Goal: Information Seeking & Learning: Learn about a topic

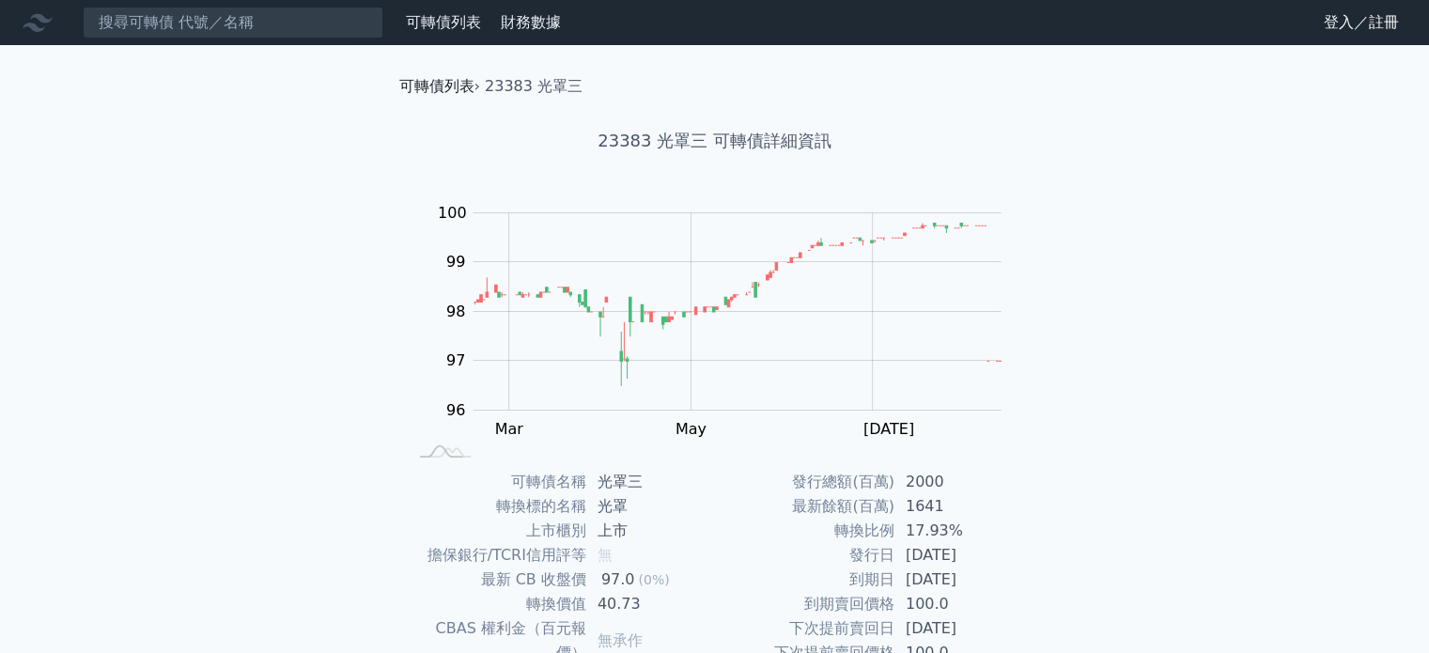
click at [440, 90] on link "可轉債列表" at bounding box center [436, 86] width 75 height 18
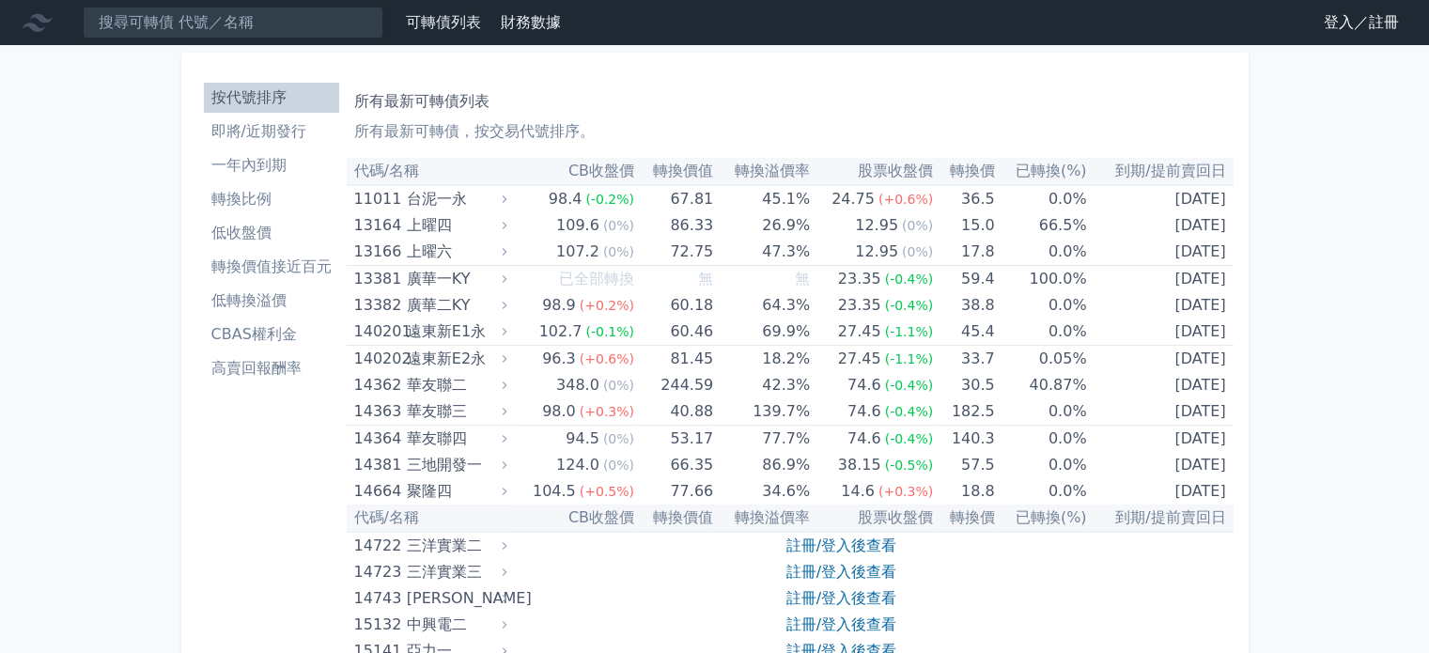
click at [279, 90] on li "按代號排序" at bounding box center [271, 97] width 135 height 23
click at [290, 97] on li "按代號排序" at bounding box center [271, 97] width 135 height 23
click at [262, 29] on input at bounding box center [233, 23] width 301 height 32
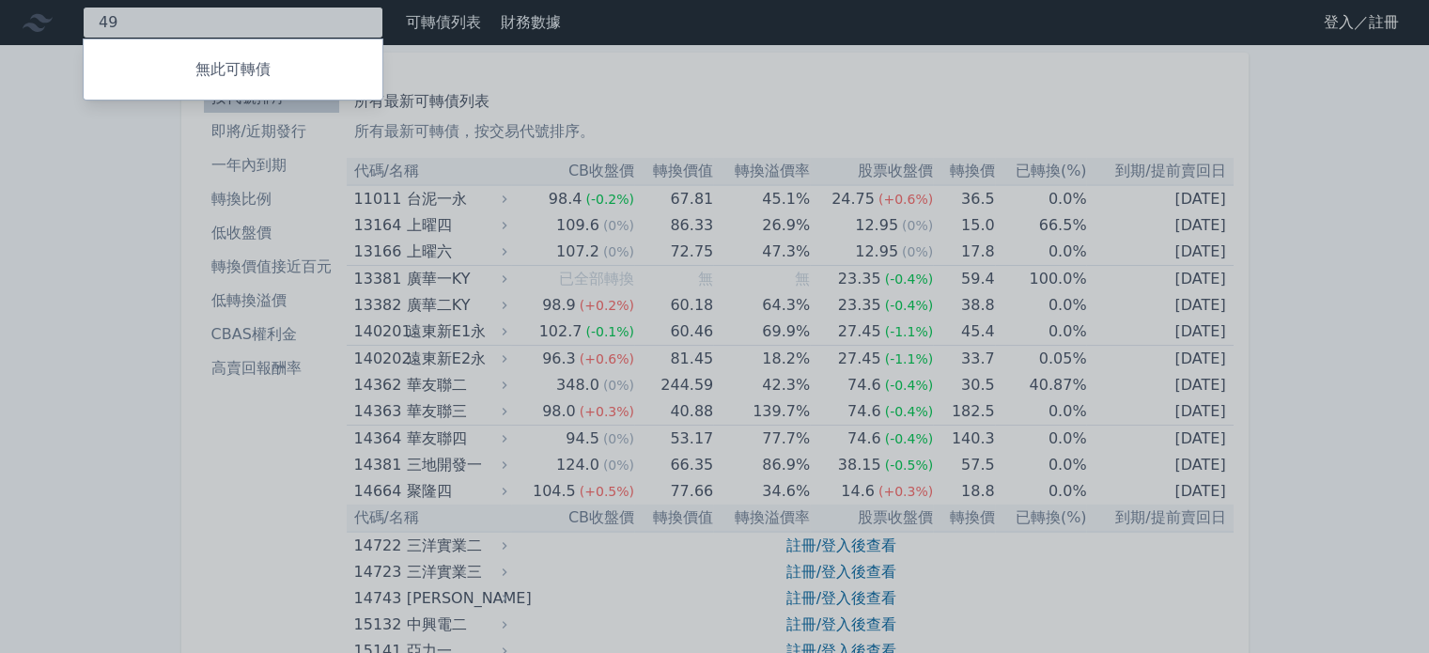
type input "4"
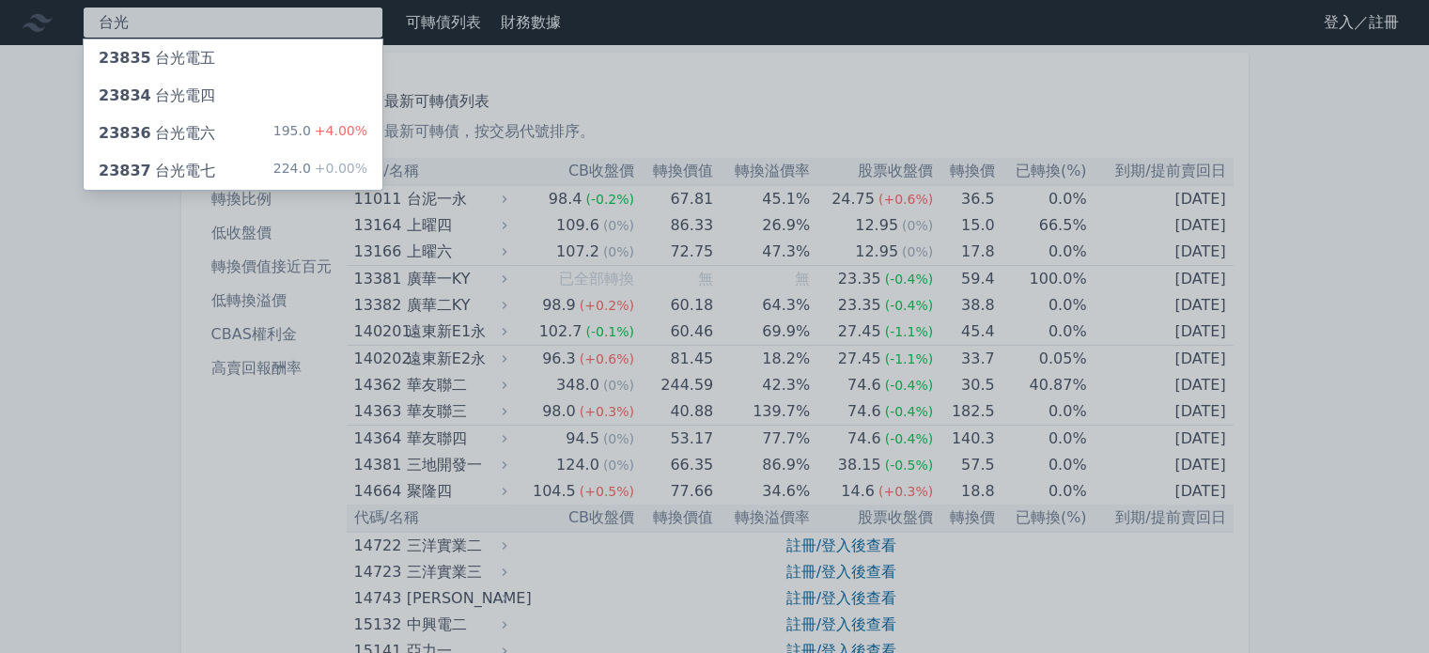
type input "台光"
click at [247, 164] on div "23837 台光電七 224.0 +0.00%" at bounding box center [233, 171] width 299 height 38
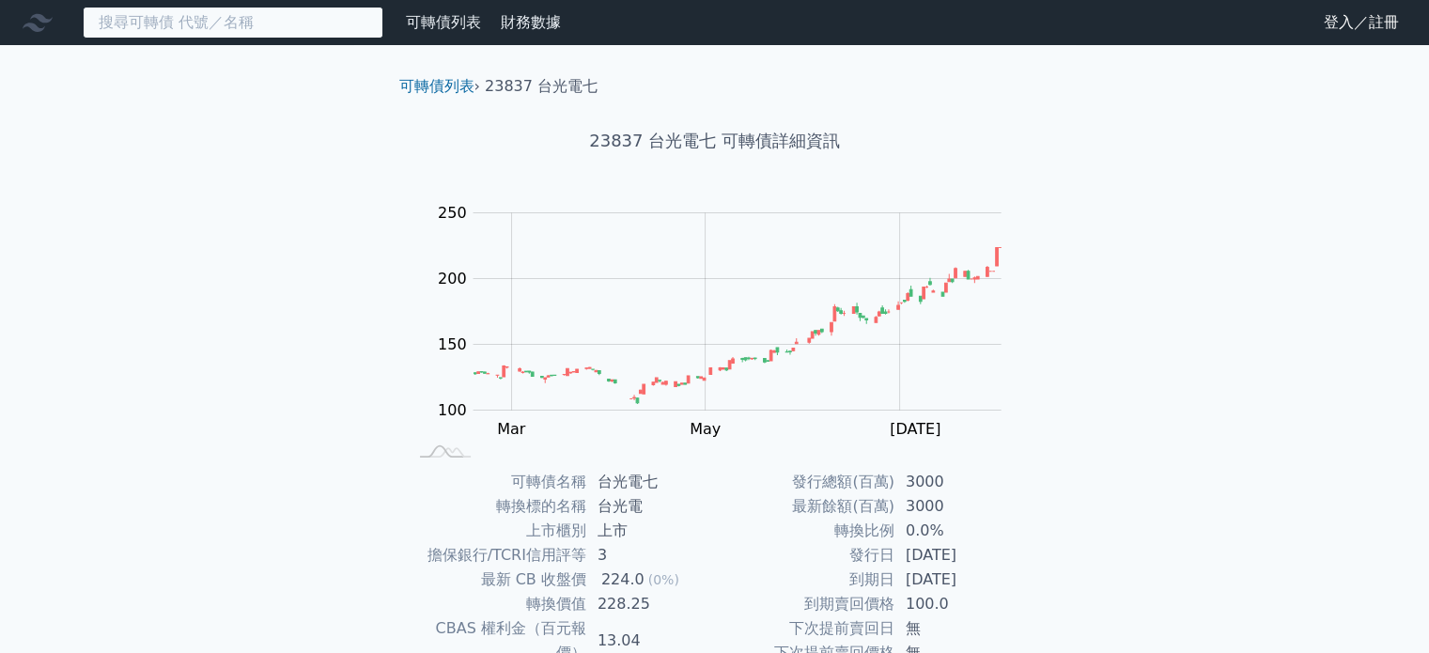
click at [270, 25] on input at bounding box center [233, 23] width 301 height 32
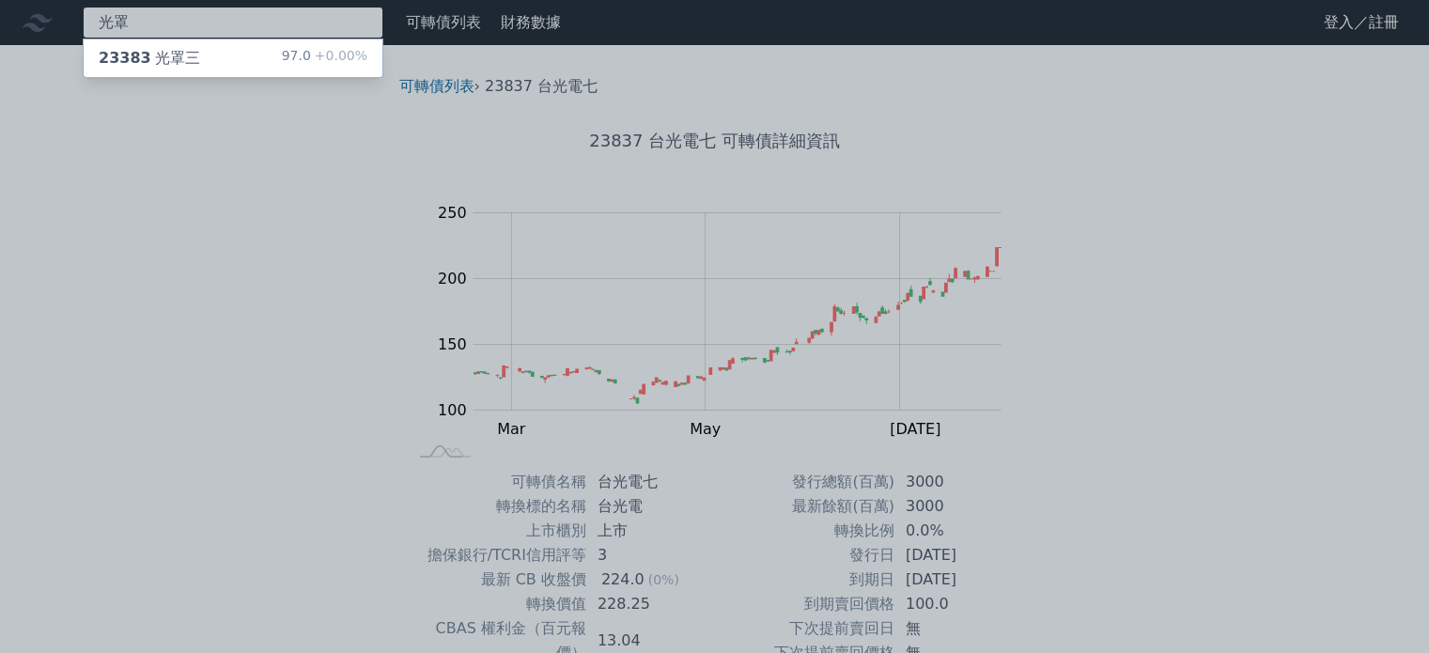
type input "光罩"
click at [241, 58] on div "23383 光罩三 97.0 +0.00%" at bounding box center [233, 58] width 299 height 38
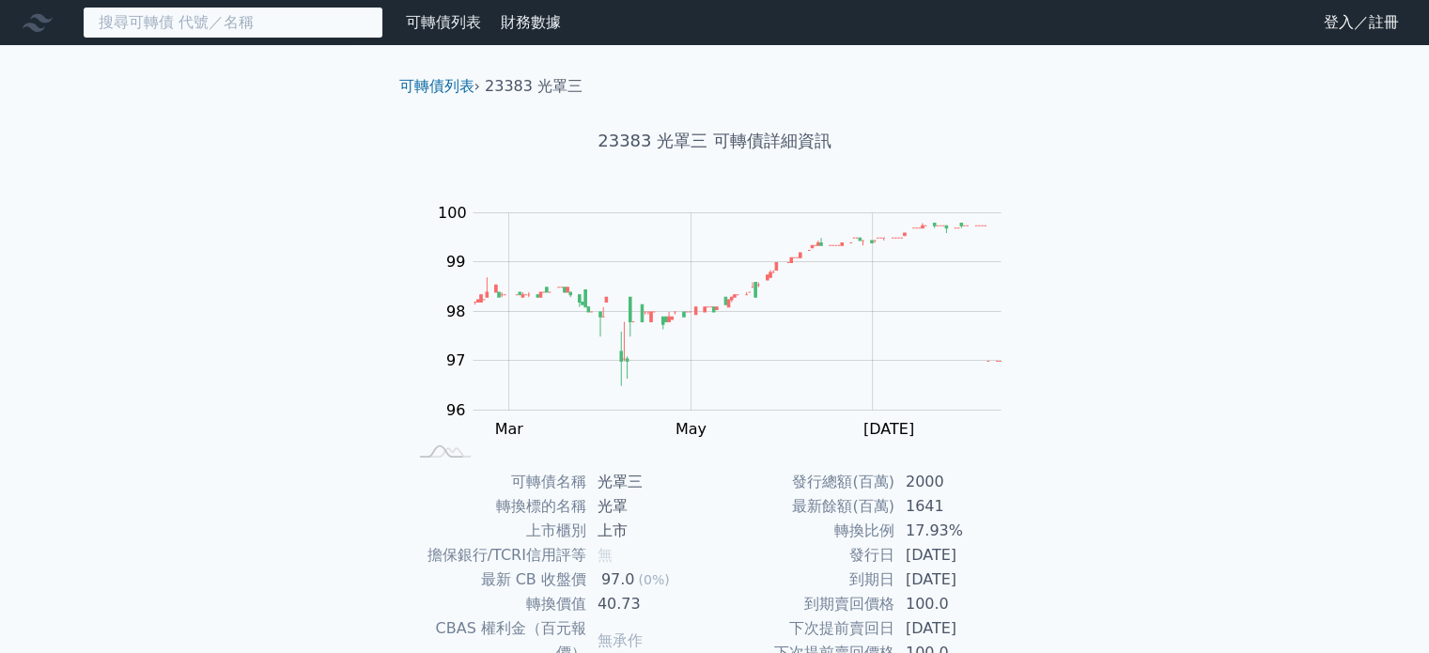
click at [274, 23] on input at bounding box center [233, 23] width 301 height 32
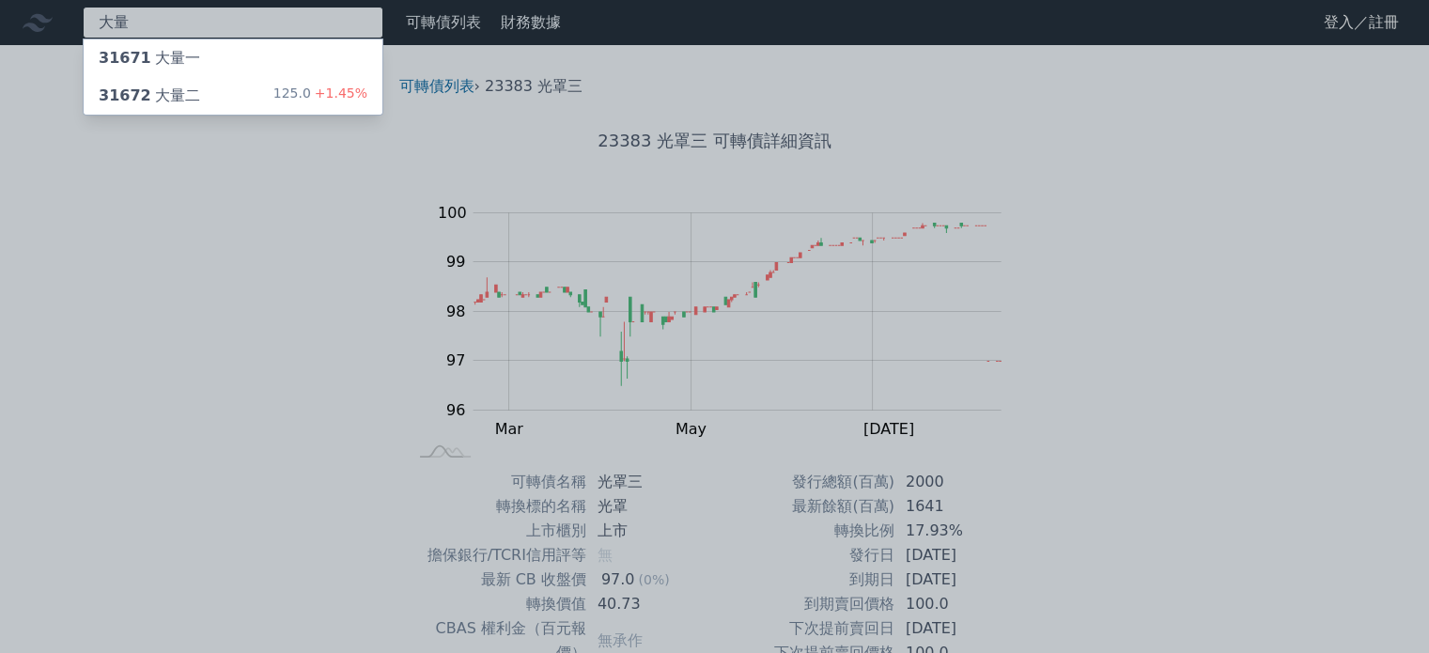
type input "大量"
click at [296, 89] on div "125.0 +1.45%" at bounding box center [320, 96] width 94 height 23
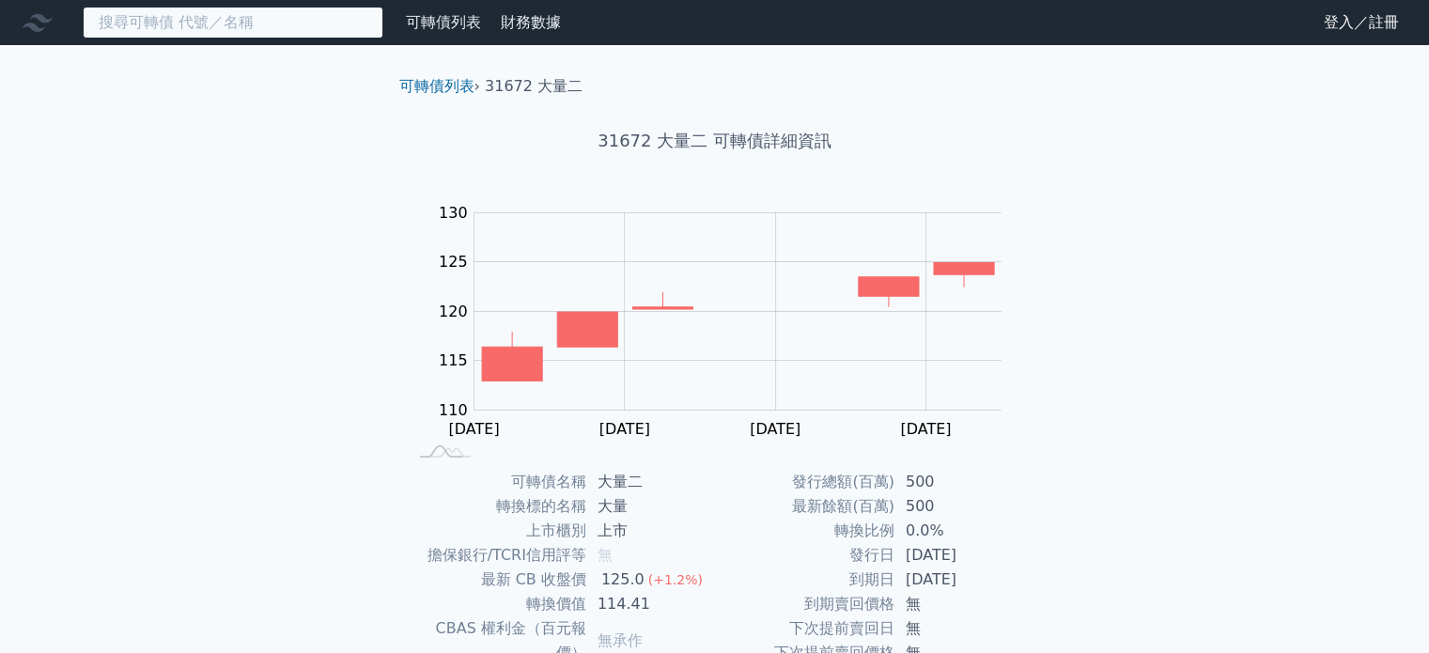
click at [339, 24] on input at bounding box center [233, 23] width 301 height 32
type input "ㄐ"
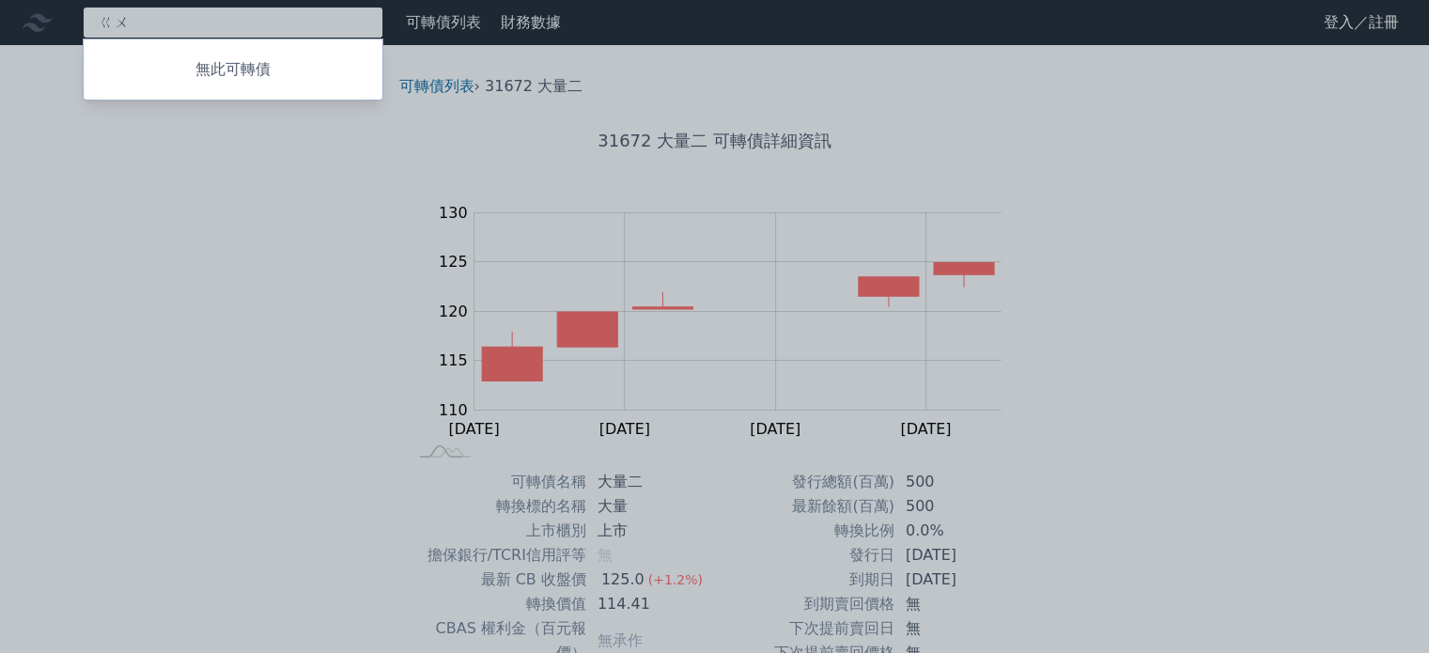
type input "ㄍ"
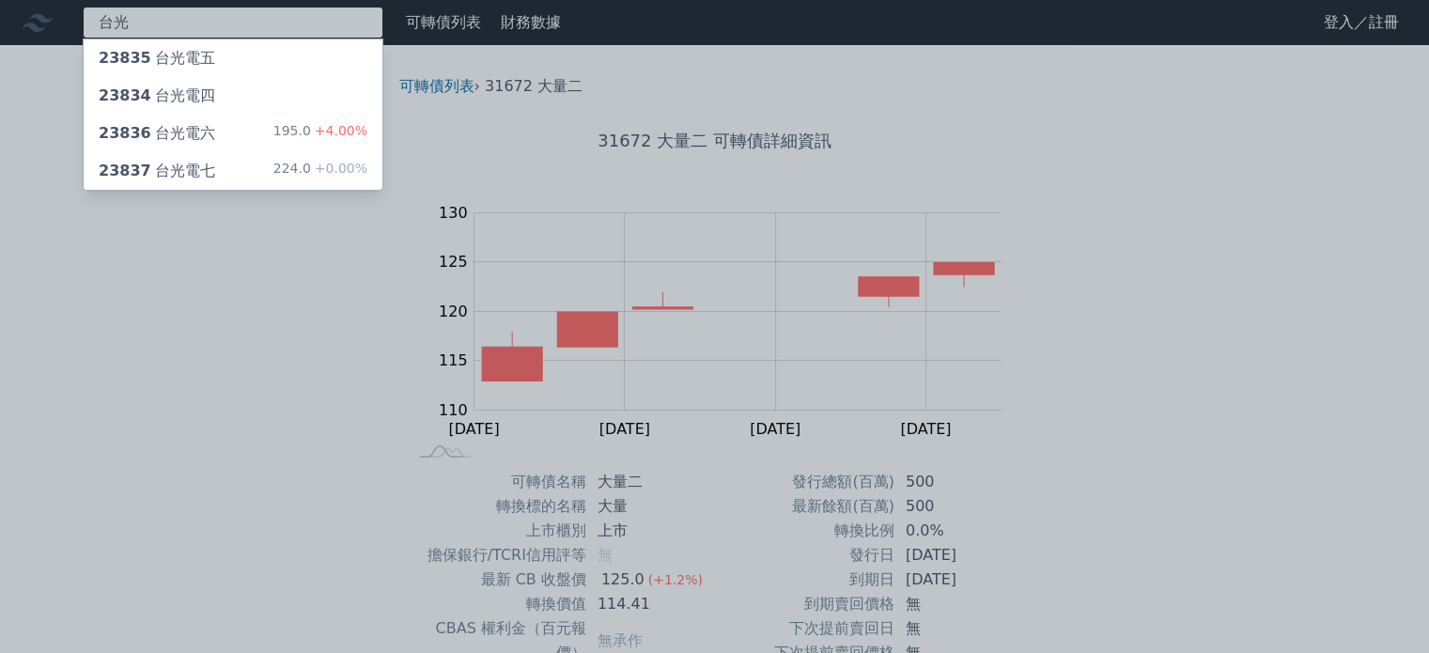
type input "台光"
click at [264, 168] on div "23837 台光電七 224.0 +0.00%" at bounding box center [233, 171] width 299 height 38
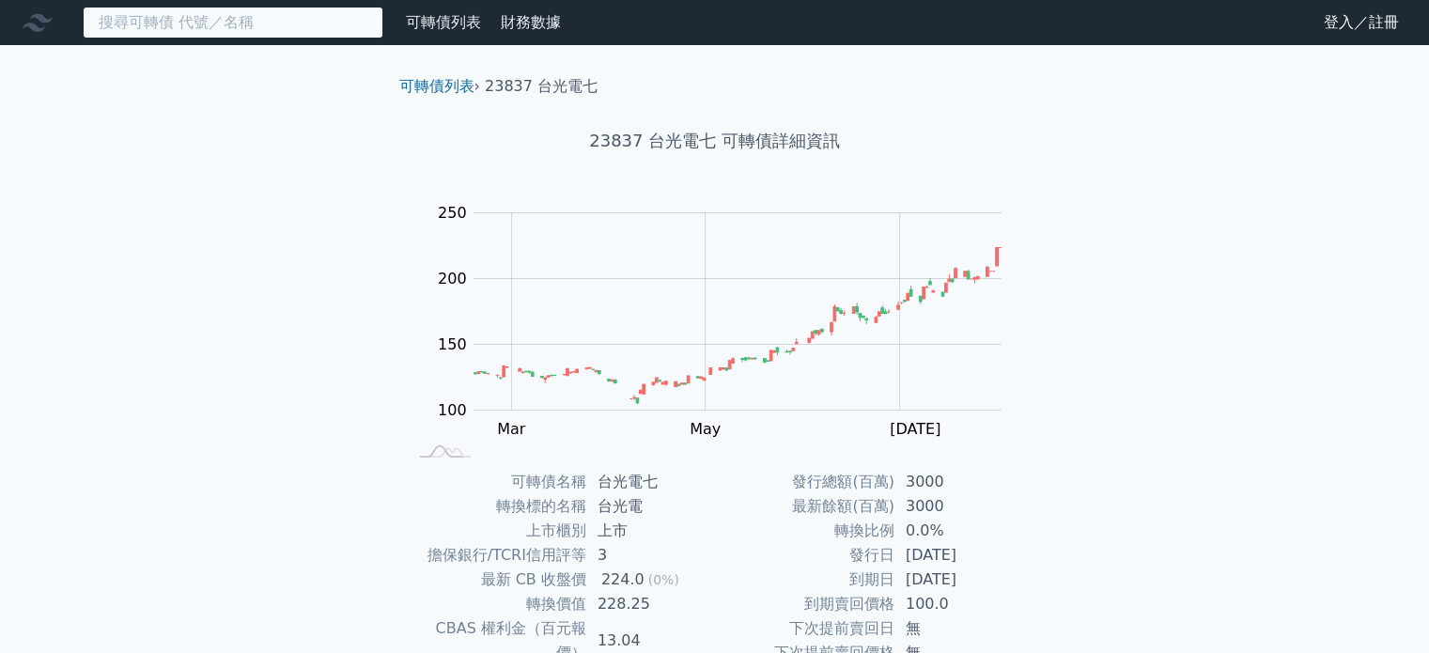
click at [241, 29] on input at bounding box center [233, 23] width 301 height 32
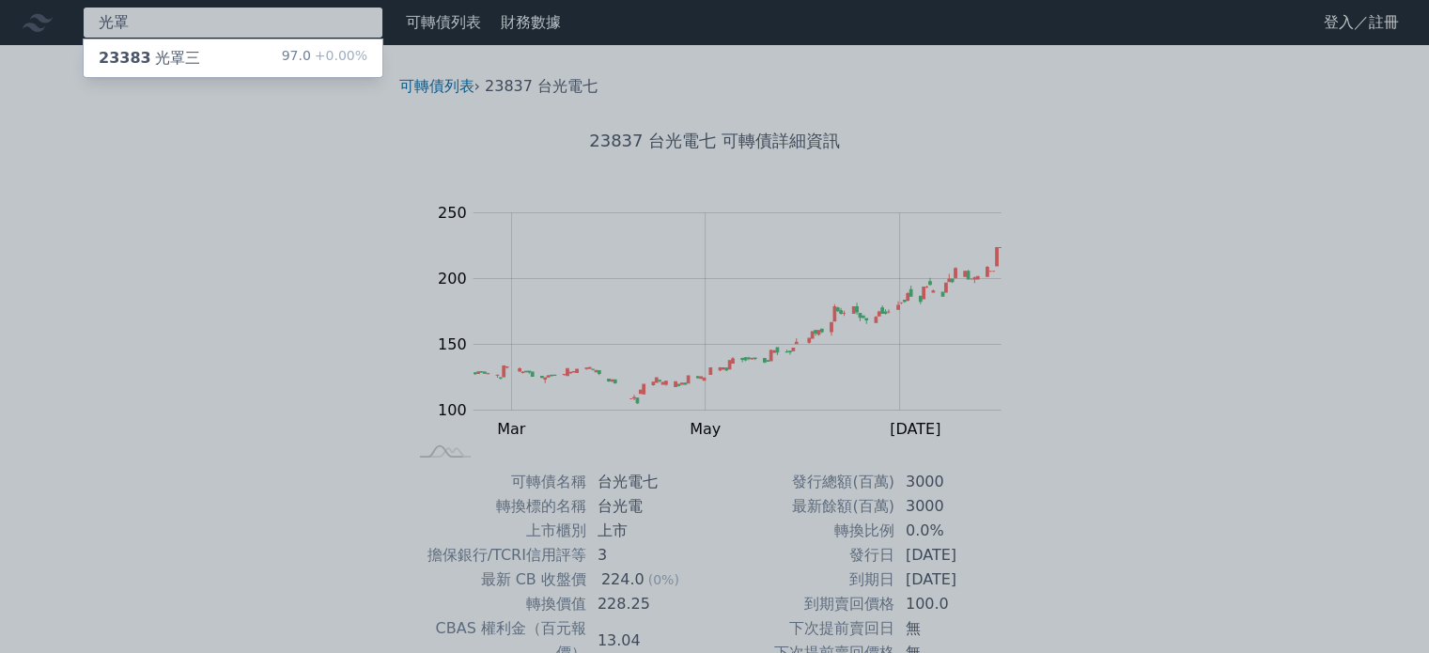
type input "光罩"
click at [243, 56] on div "23383 光罩三 97.0 +0.00%" at bounding box center [233, 58] width 299 height 38
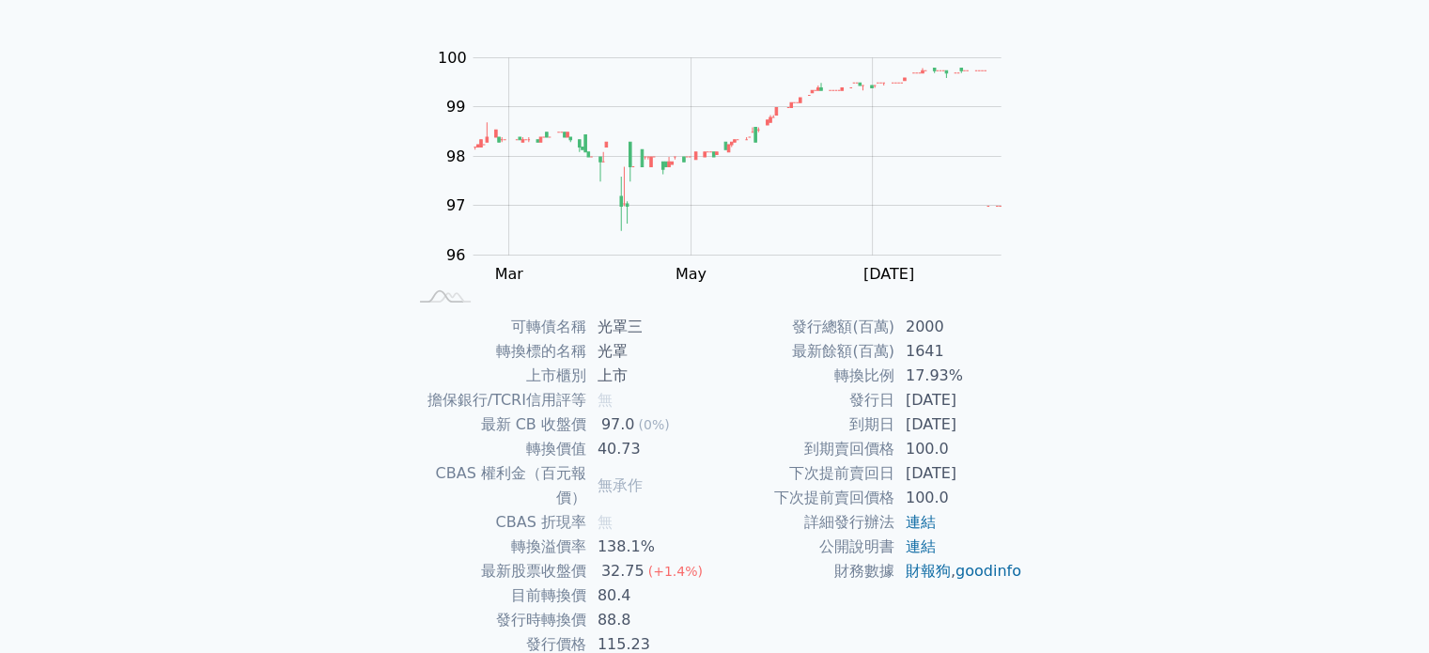
scroll to position [188, 0]
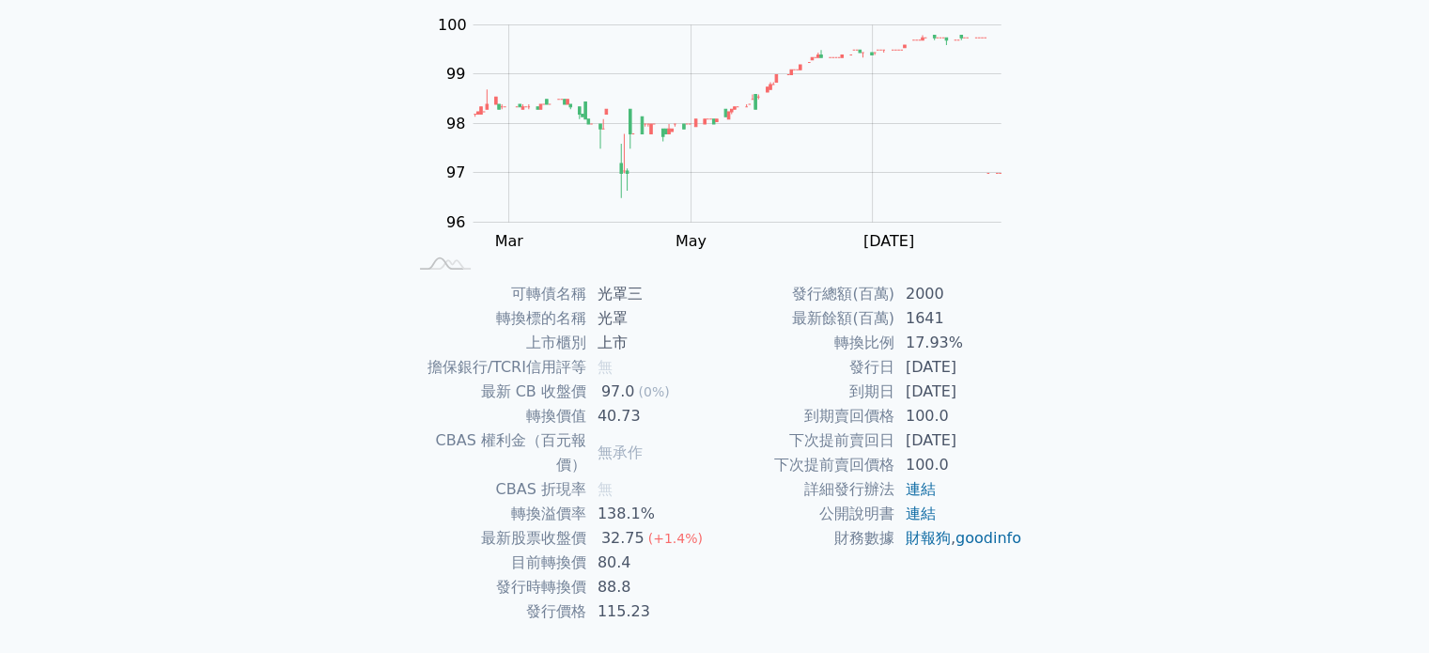
click at [1217, 302] on div "可轉債列表 財務數據 可轉債列表 財務數據 登入／註冊 登入／註冊 可轉債列表 › 23383 光罩三 23383 光罩三 可轉債詳細資訊 Zoom Out …" at bounding box center [714, 259] width 1429 height 895
click at [310, 216] on div "可轉債列表 財務數據 可轉債列表 財務數據 登入／註冊 登入／註冊 可轉債列表 › 23383 光罩三 23383 光罩三 可轉債詳細資訊 Zoom Out …" at bounding box center [714, 259] width 1429 height 895
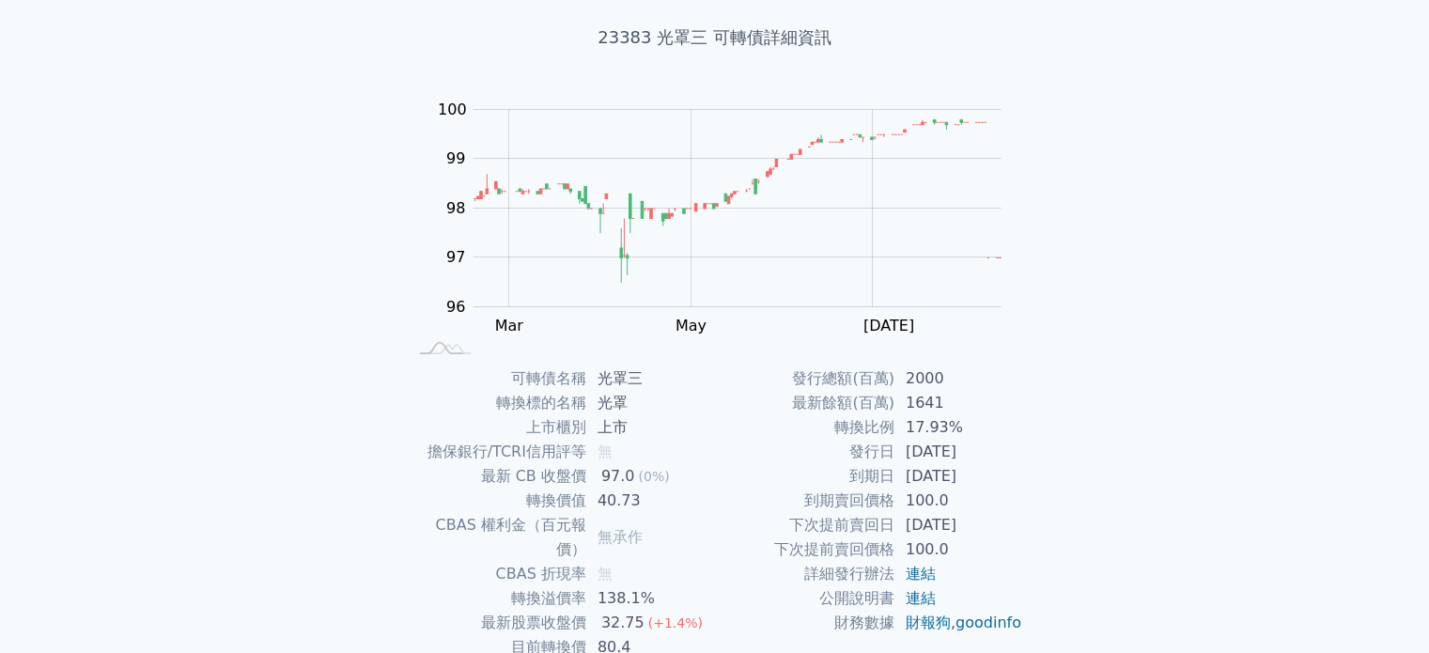
scroll to position [0, 0]
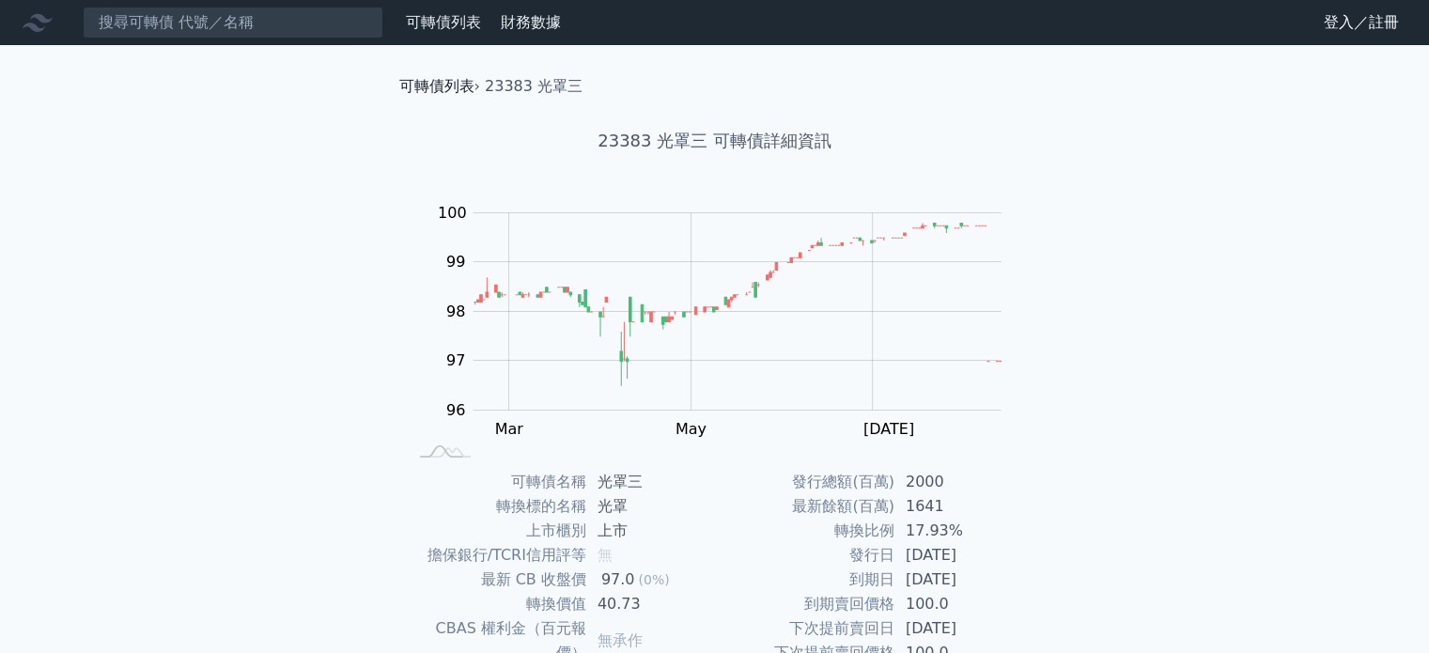
click at [436, 86] on link "可轉債列表" at bounding box center [436, 86] width 75 height 18
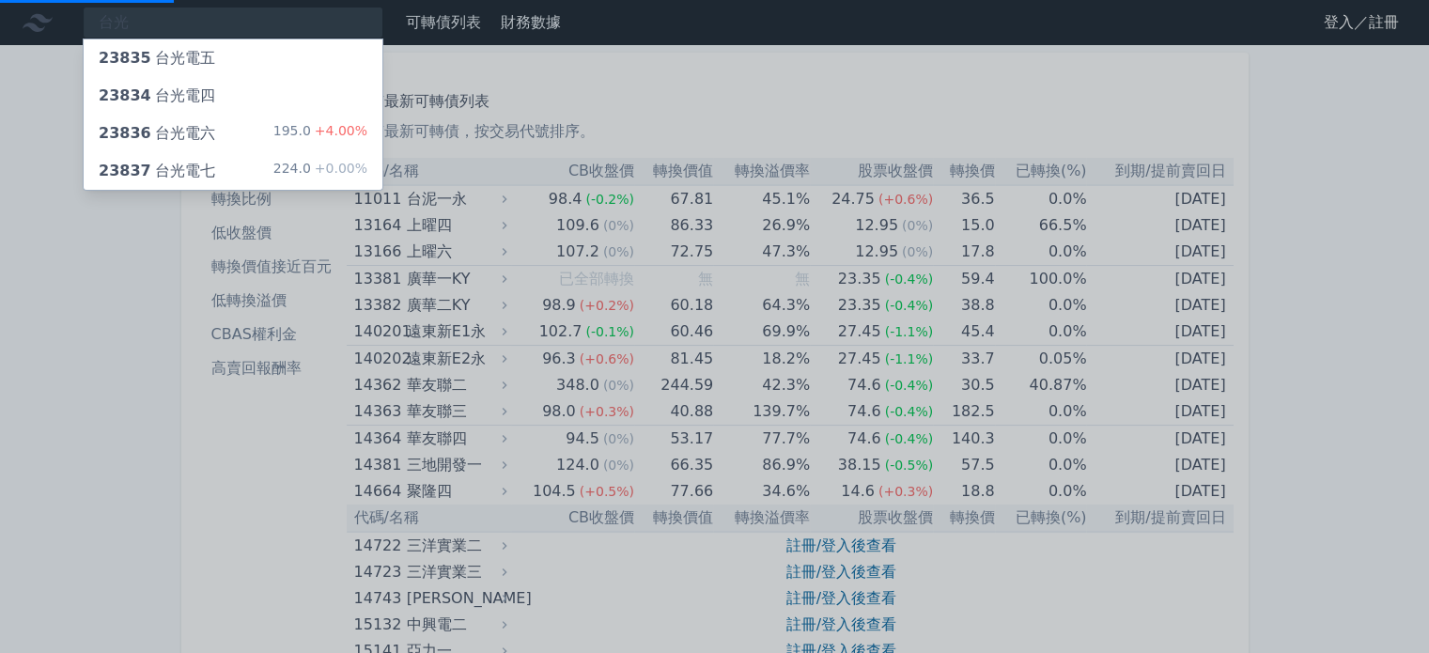
click at [756, 130] on div at bounding box center [714, 326] width 1429 height 653
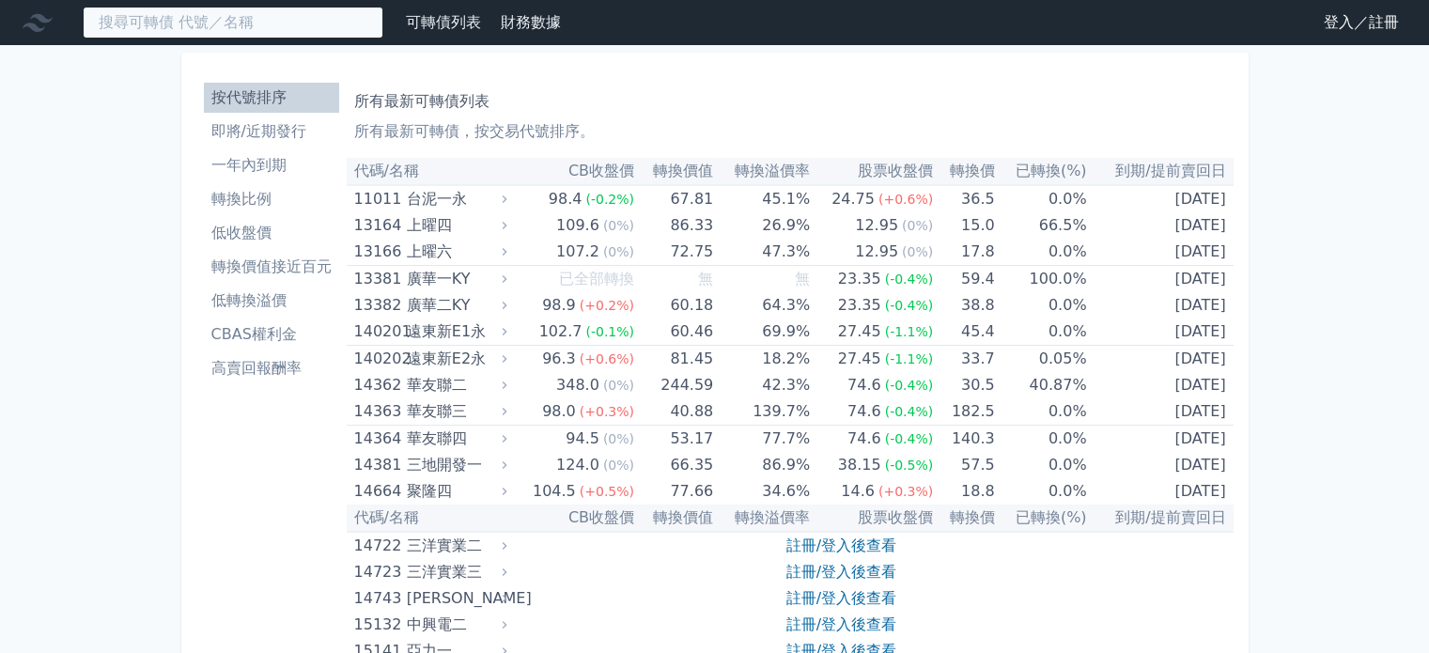
click at [249, 32] on input at bounding box center [233, 23] width 301 height 32
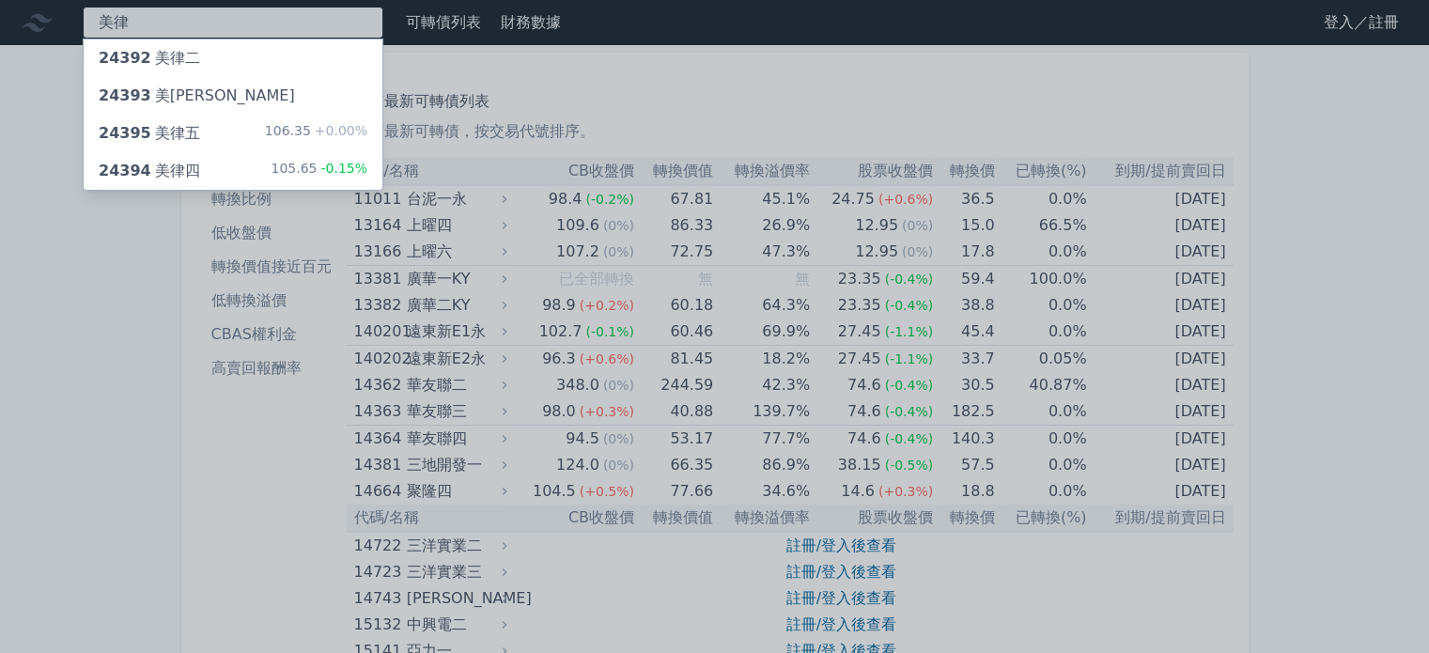
type input "美律"
click at [289, 169] on div "105.65 -0.15%" at bounding box center [319, 171] width 97 height 23
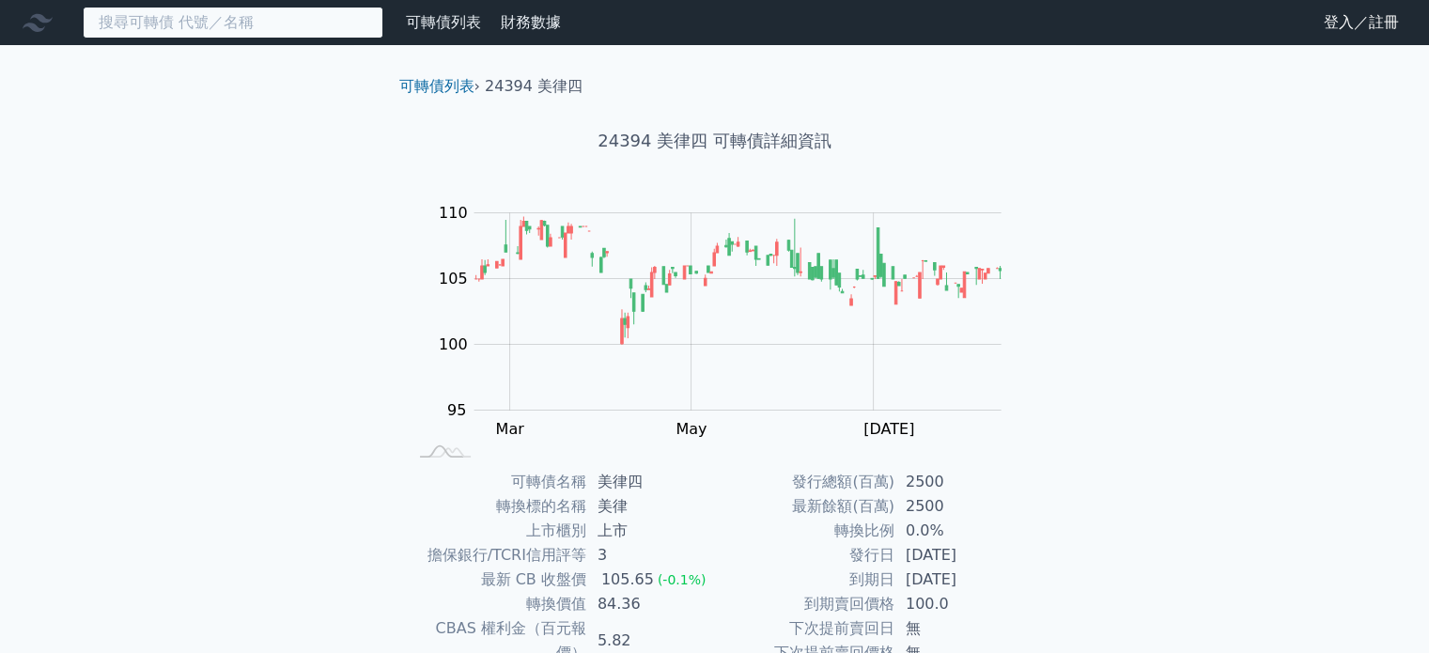
click at [256, 24] on input at bounding box center [233, 23] width 301 height 32
click at [293, 25] on input at bounding box center [233, 23] width 301 height 32
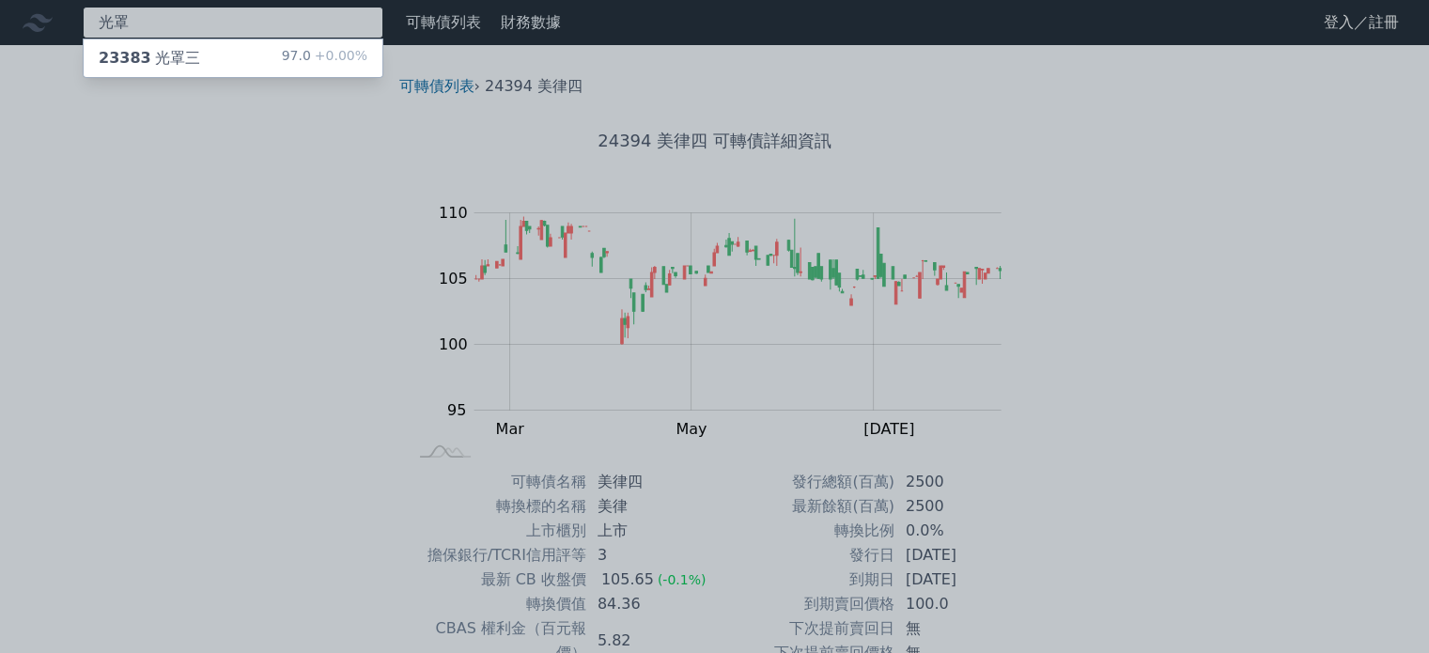
type input "光罩"
click at [282, 50] on div "光罩 23383 光罩三 97.0 +0.00% 可轉債列表 財務數據 可轉債列表 財務數據 登入／註冊 登入／註冊 可轉債列表 › 24394 美律四 24…" at bounding box center [714, 447] width 1429 height 895
click at [148, 50] on div "23383 光罩三" at bounding box center [149, 58] width 101 height 23
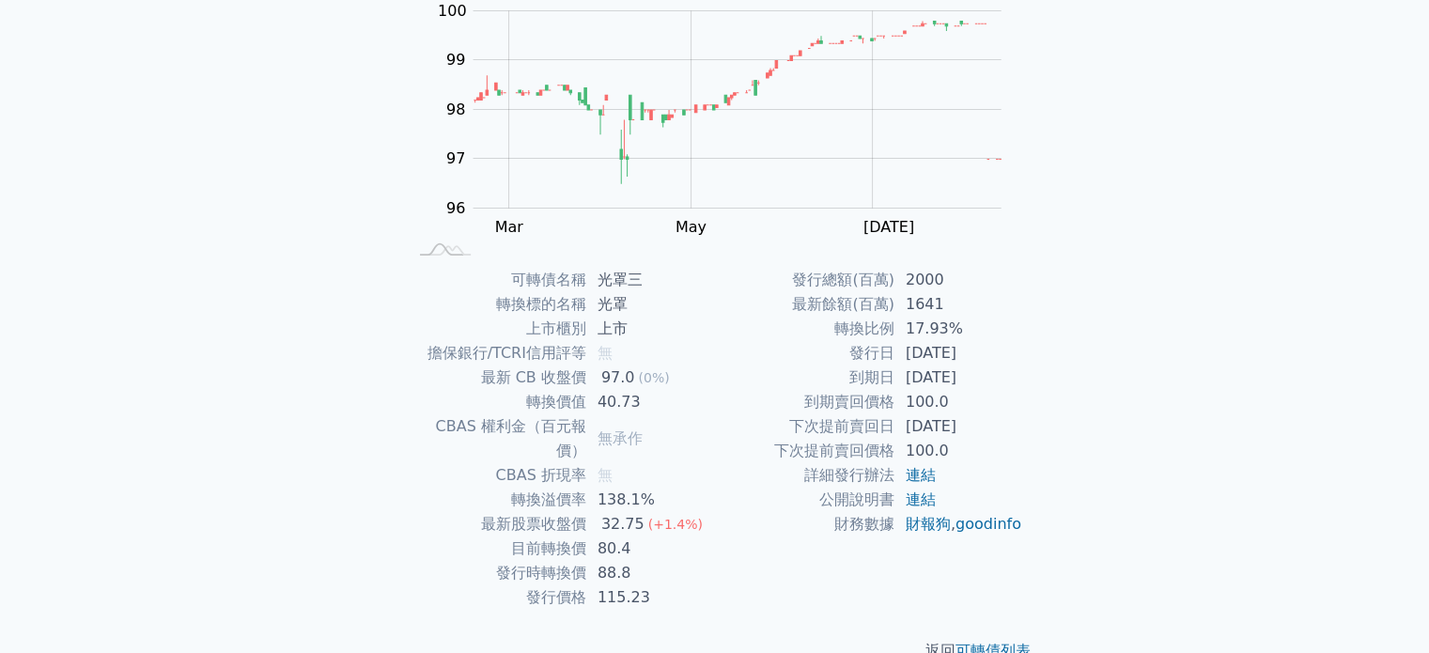
scroll to position [217, 0]
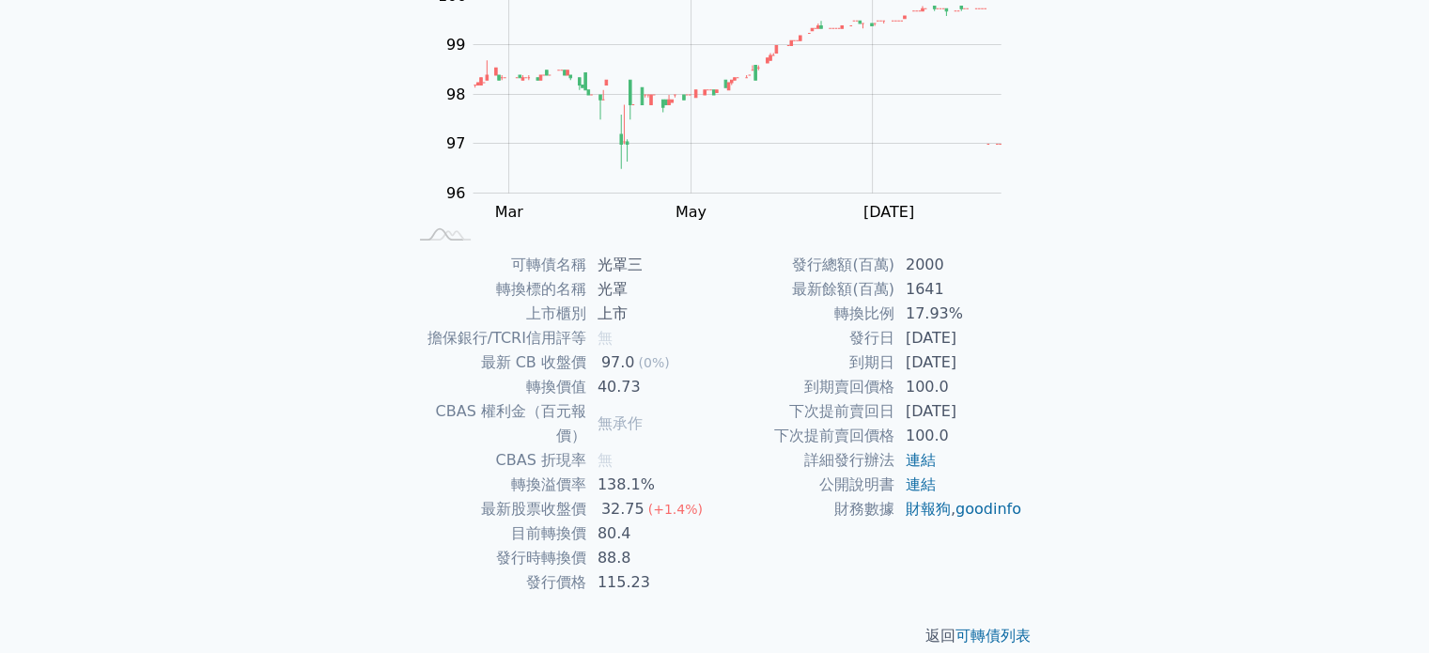
click at [1028, 325] on div "可轉債名稱 光罩三 轉換標的名稱 光罩 上市櫃別 上市 擔保銀行/TCRI信用評等 無 最新 CB 收盤價 97.0 (0%) 轉換價值 40.73 CBAS…" at bounding box center [715, 424] width 662 height 342
drag, startPoint x: 1215, startPoint y: 305, endPoint x: 1178, endPoint y: 197, distance: 114.1
click at [1214, 287] on div "可轉債列表 財務數據 可轉債列表 財務數據 登入／註冊 登入／註冊 可轉債列表 › 23383 光罩三 23383 光罩三 可轉債詳細資訊 Zoom Out …" at bounding box center [714, 230] width 1429 height 895
click at [1214, 264] on div "可轉債列表 財務數據 可轉債列表 財務數據 登入／註冊 登入／註冊 可轉債列表 › 23383 光罩三 23383 光罩三 可轉債詳細資訊 Zoom Out …" at bounding box center [714, 230] width 1429 height 895
